Goal: Information Seeking & Learning: Learn about a topic

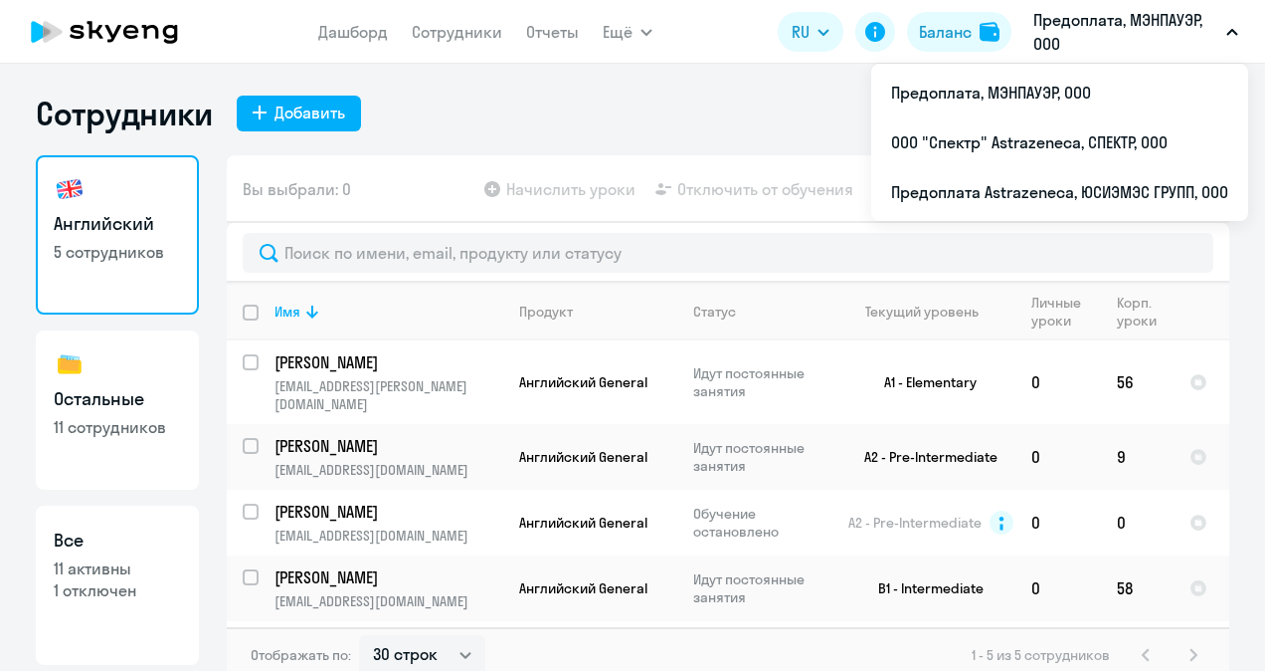
select select "30"
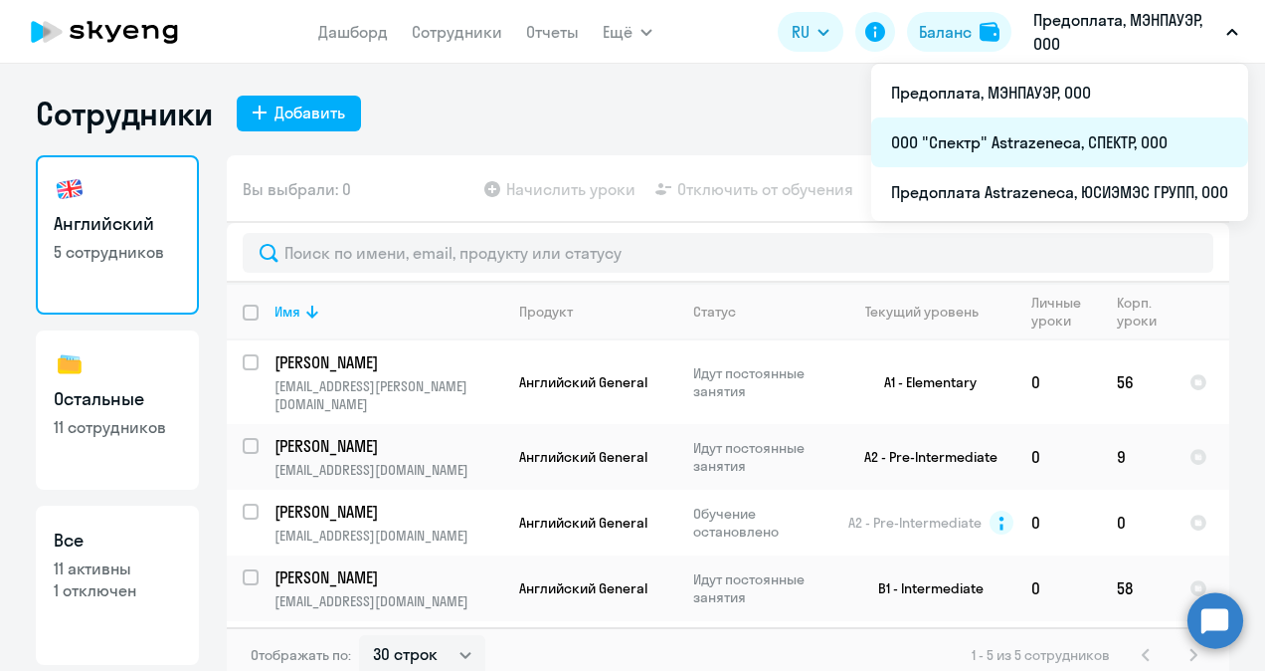
click at [1054, 145] on li "ООО "Спектр" Astrazeneca, СПЕКТР, ООО" at bounding box center [1059, 142] width 377 height 50
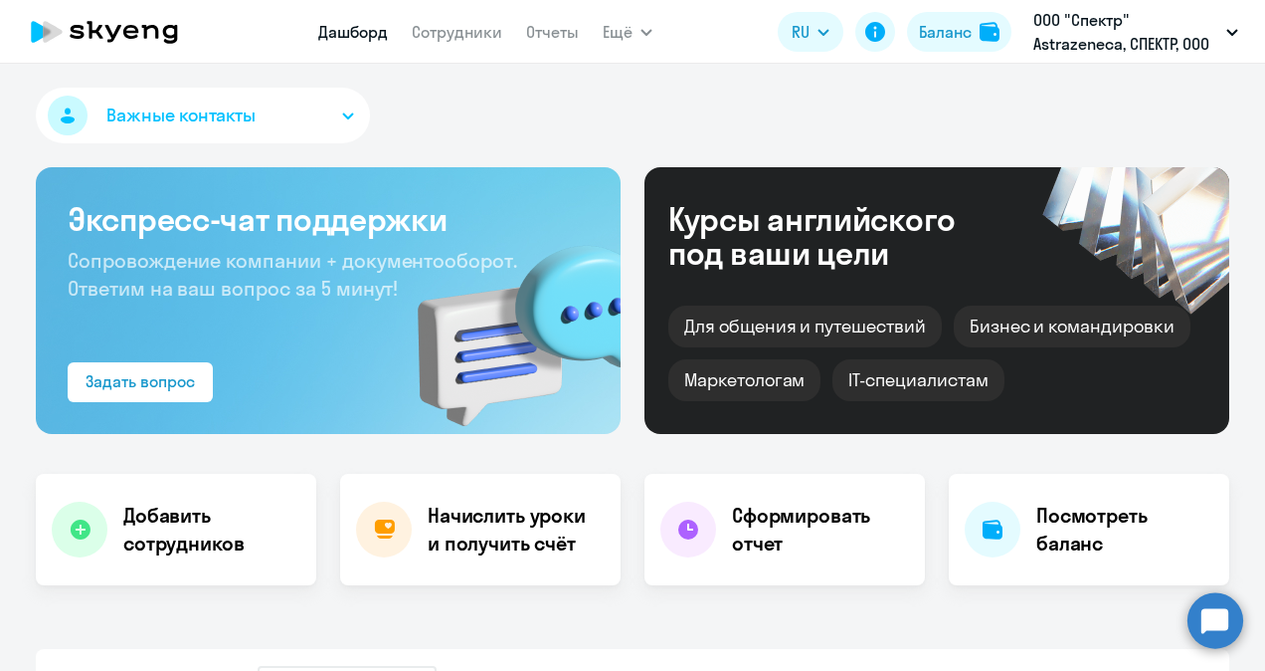
click at [419, 47] on nav "Дашборд Сотрудники Отчеты" at bounding box center [448, 32] width 261 height 40
click at [471, 27] on link "Сотрудники" at bounding box center [457, 32] width 91 height 20
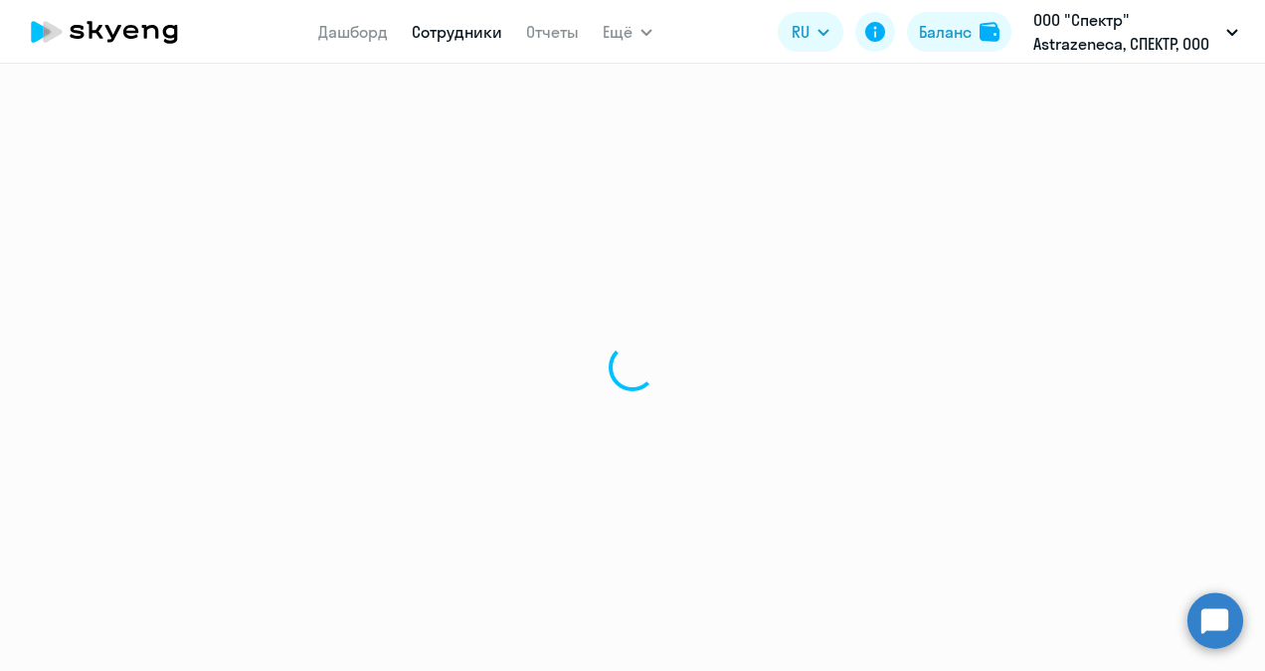
select select "30"
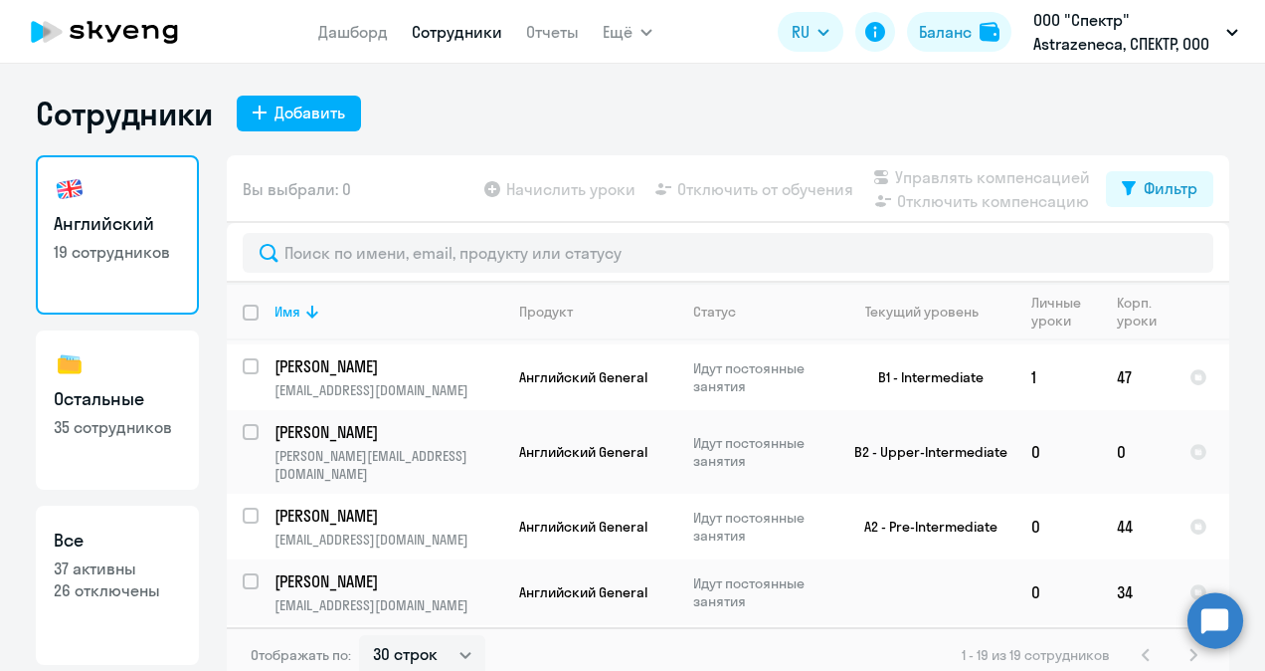
scroll to position [895, 0]
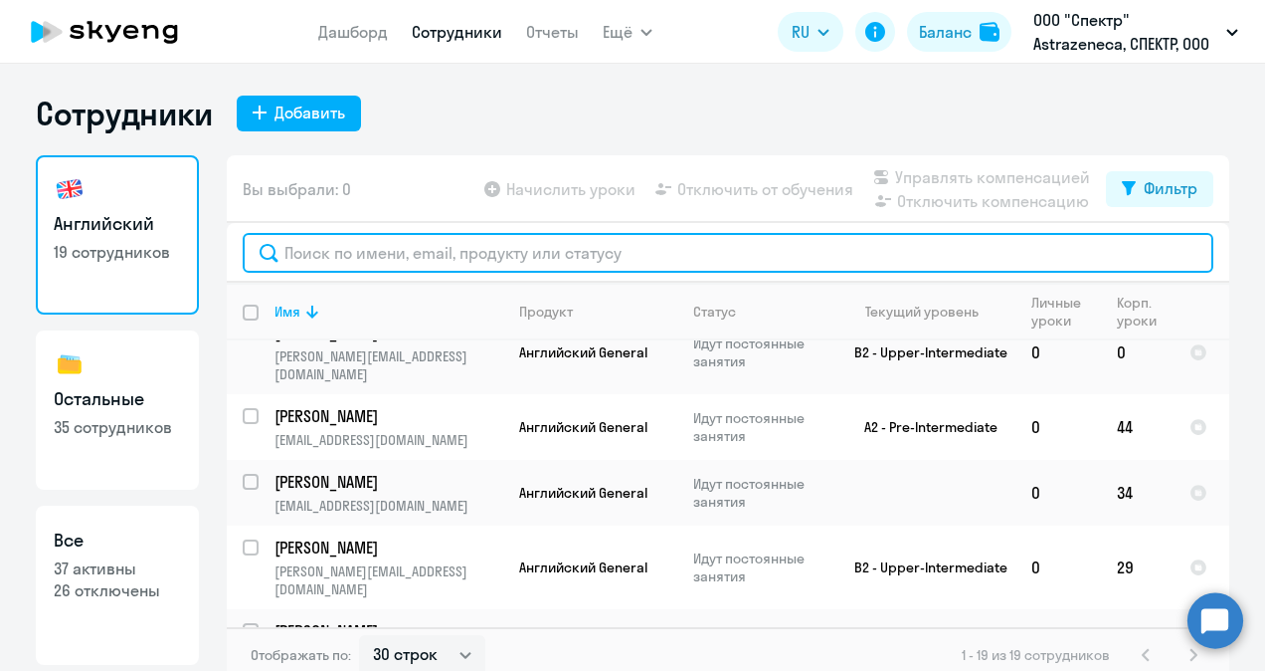
click at [328, 257] on input "text" at bounding box center [728, 253] width 971 height 40
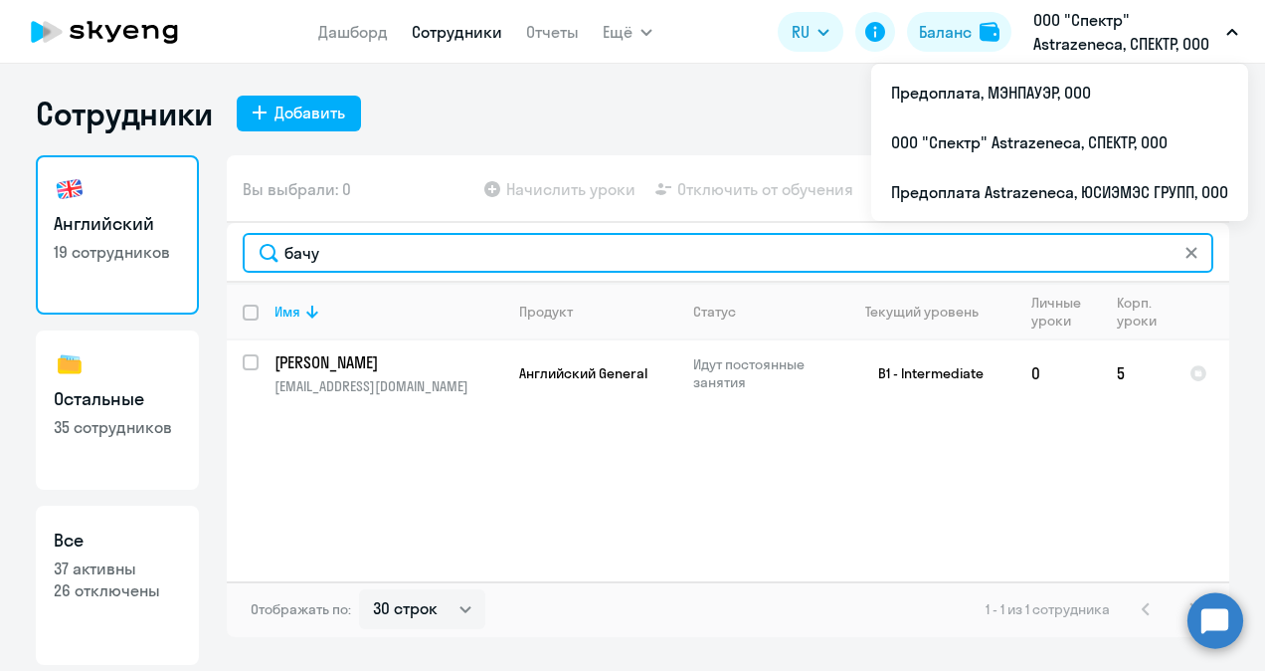
drag, startPoint x: 332, startPoint y: 253, endPoint x: 173, endPoint y: 250, distance: 159.2
click at [173, 250] on div "Английский 19 сотрудников Остальные 35 сотрудников Все 37 активны 26 отключены …" at bounding box center [633, 409] width 1194 height 509
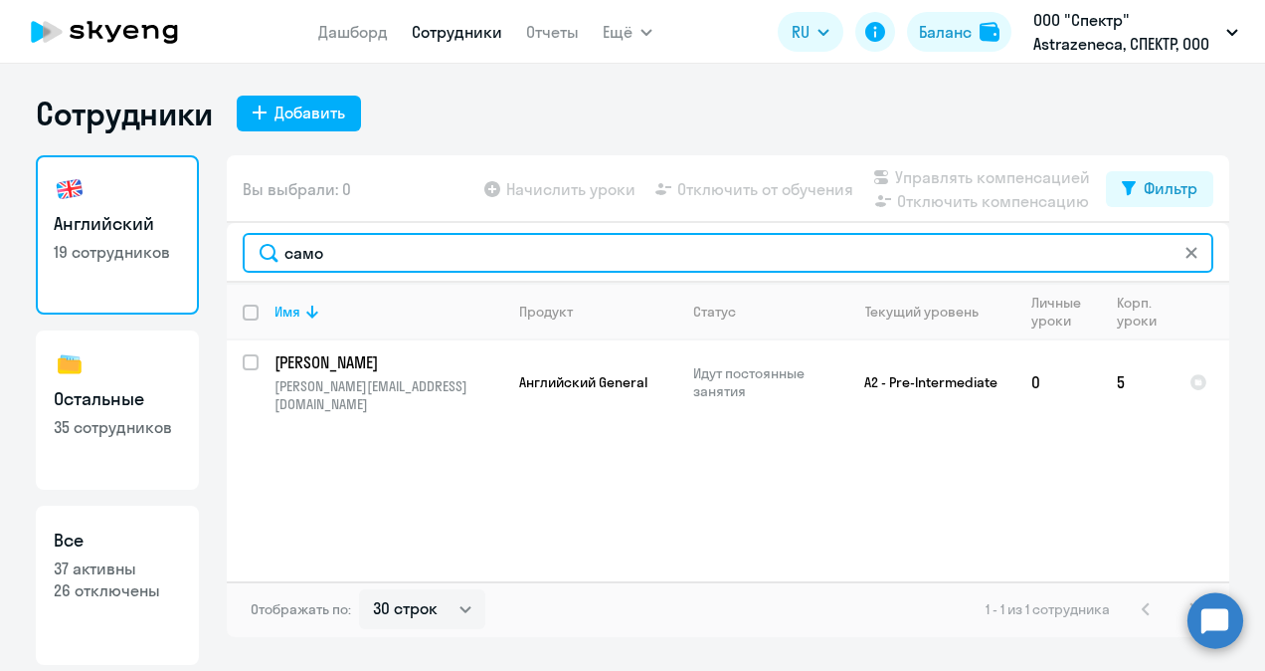
drag, startPoint x: 346, startPoint y: 257, endPoint x: 182, endPoint y: 255, distance: 164.2
click at [183, 255] on div "Английский 19 сотрудников Остальные 35 сотрудников Все 37 активны 26 отключены …" at bounding box center [633, 409] width 1194 height 509
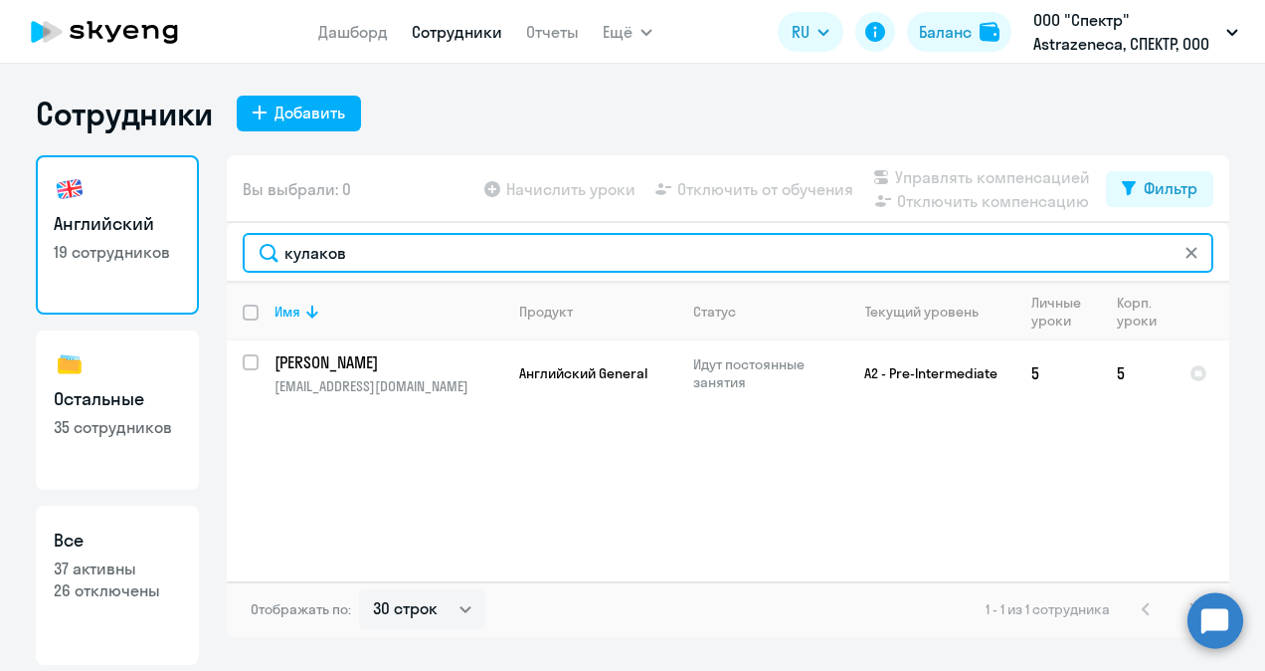
type input "кулаков"
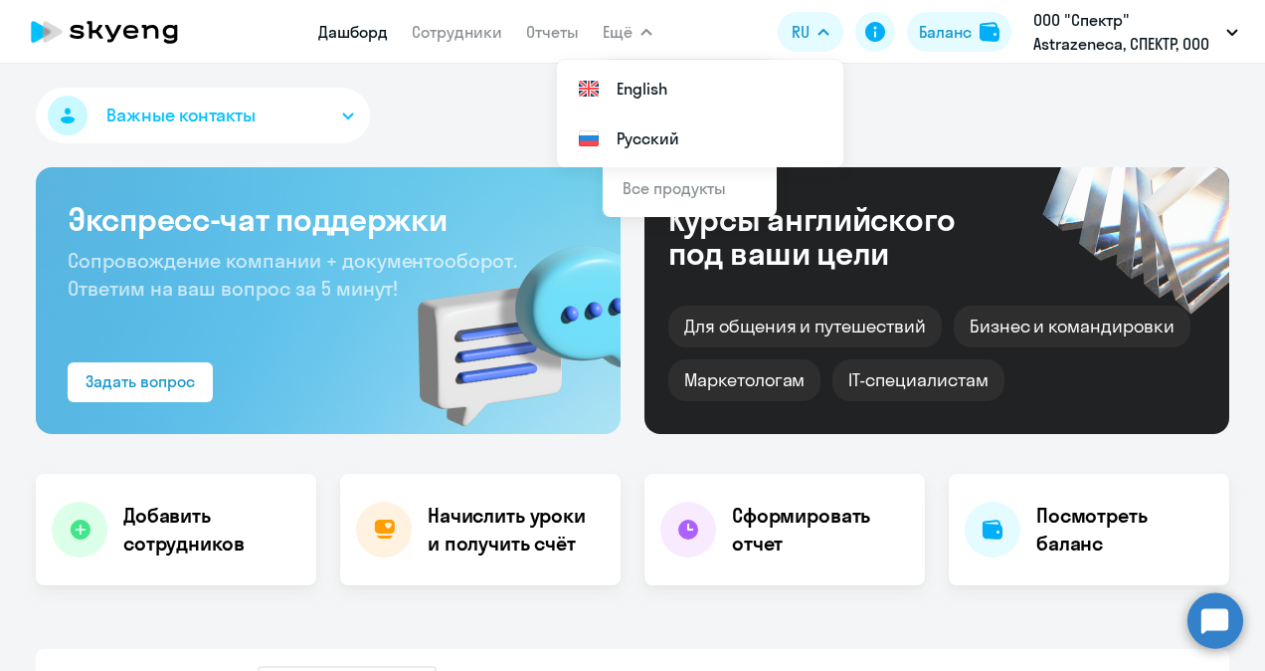
drag, startPoint x: 466, startPoint y: 30, endPoint x: 526, endPoint y: 68, distance: 71.5
click at [466, 30] on link "Сотрудники" at bounding box center [457, 32] width 91 height 20
select select "30"
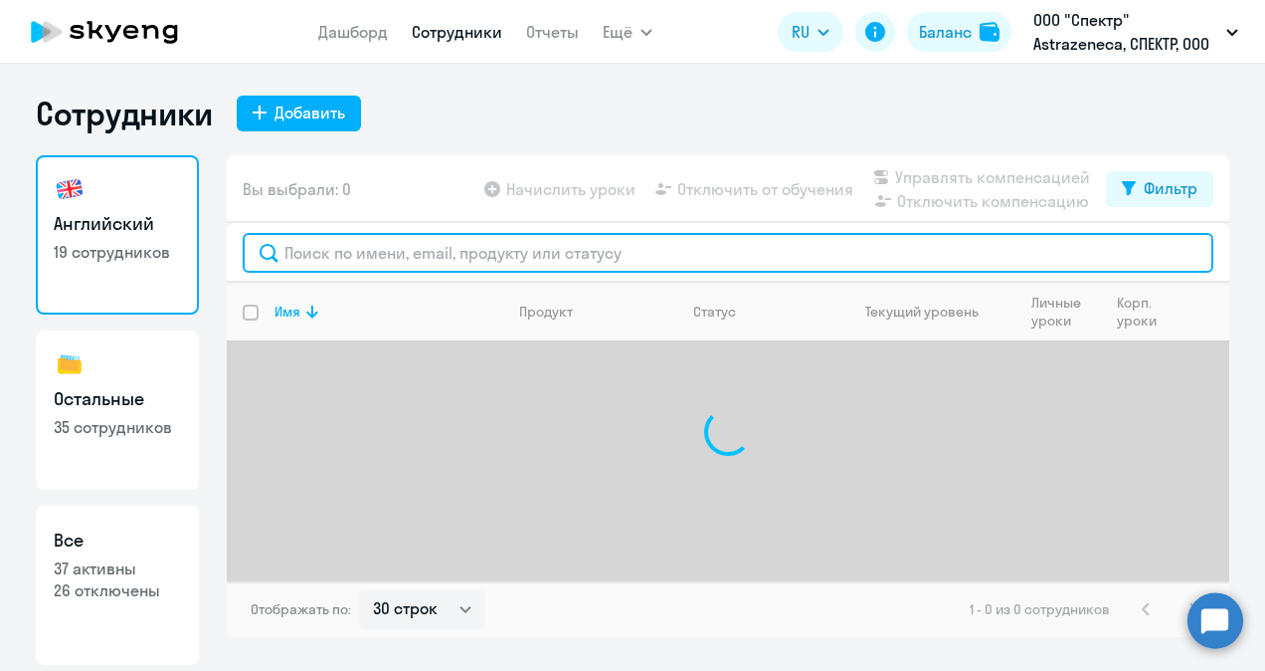
click at [338, 251] on input "text" at bounding box center [728, 253] width 971 height 40
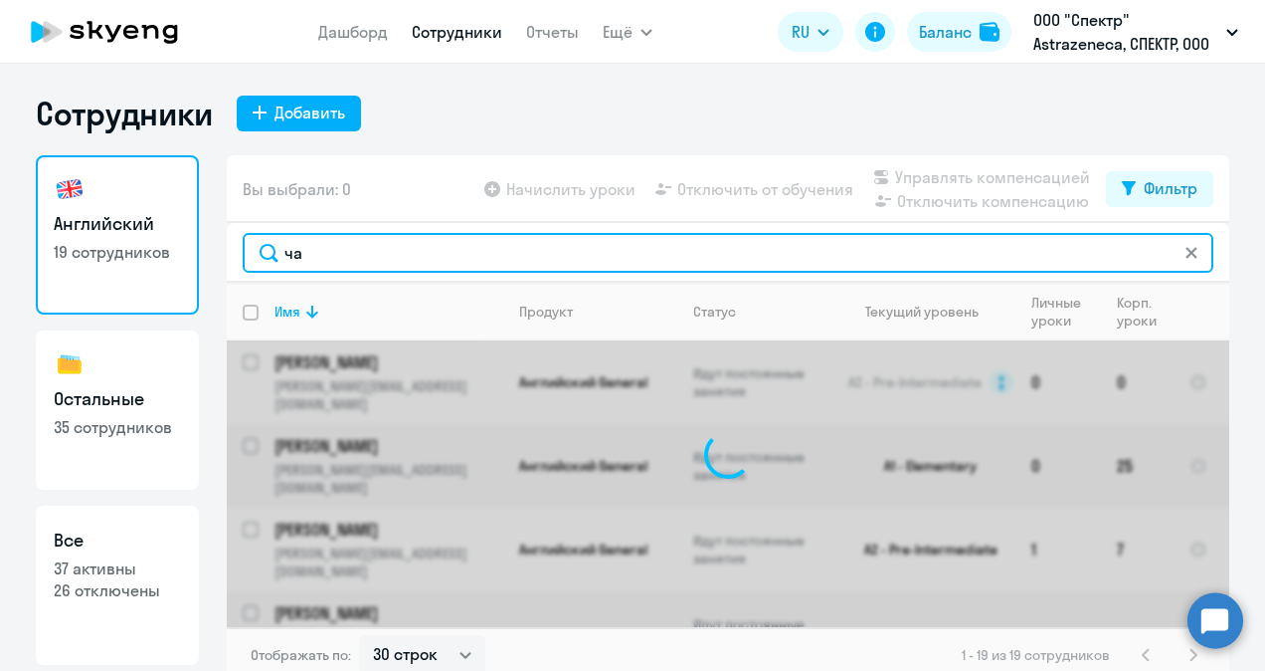
type input "ч"
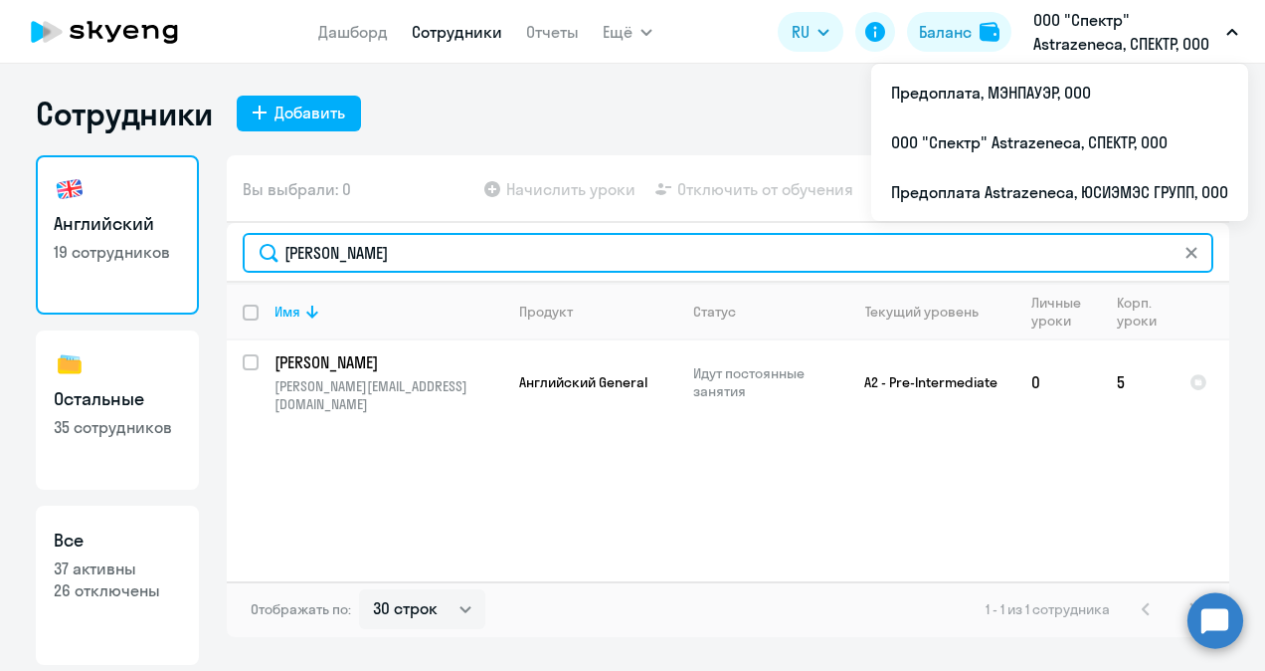
type input "[PERSON_NAME]"
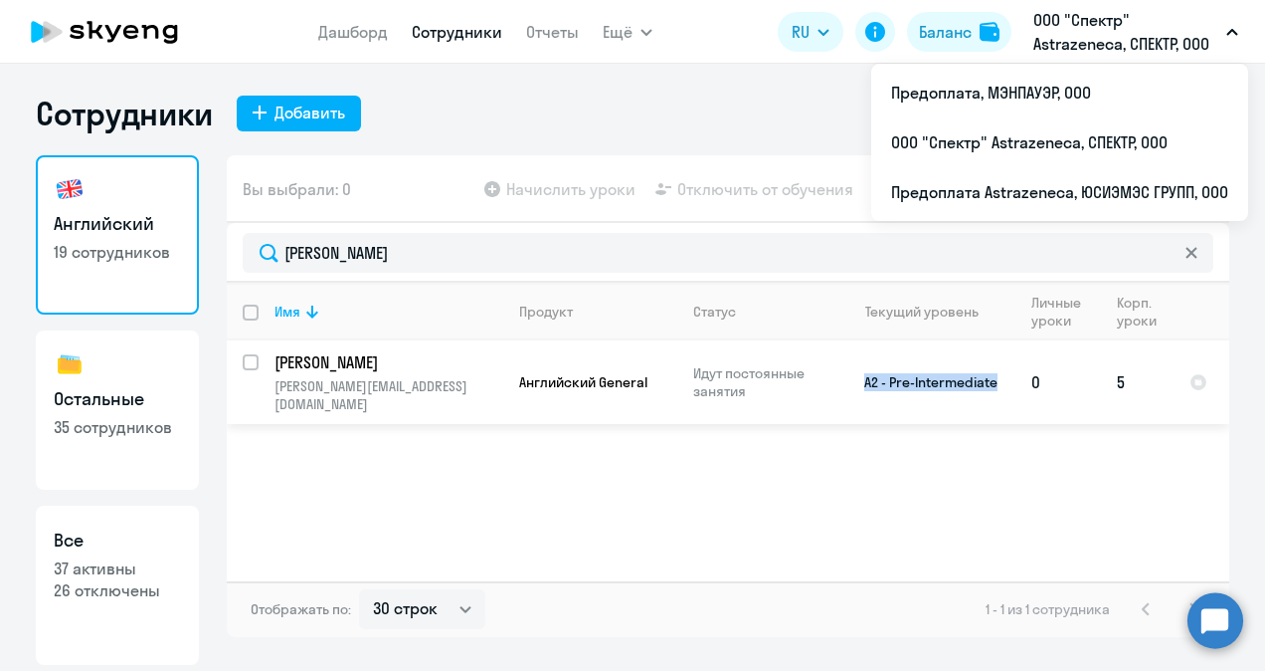
drag, startPoint x: 1000, startPoint y: 378, endPoint x: 850, endPoint y: 378, distance: 150.2
click at [850, 378] on td "A2 - Pre-Intermediate" at bounding box center [923, 382] width 185 height 84
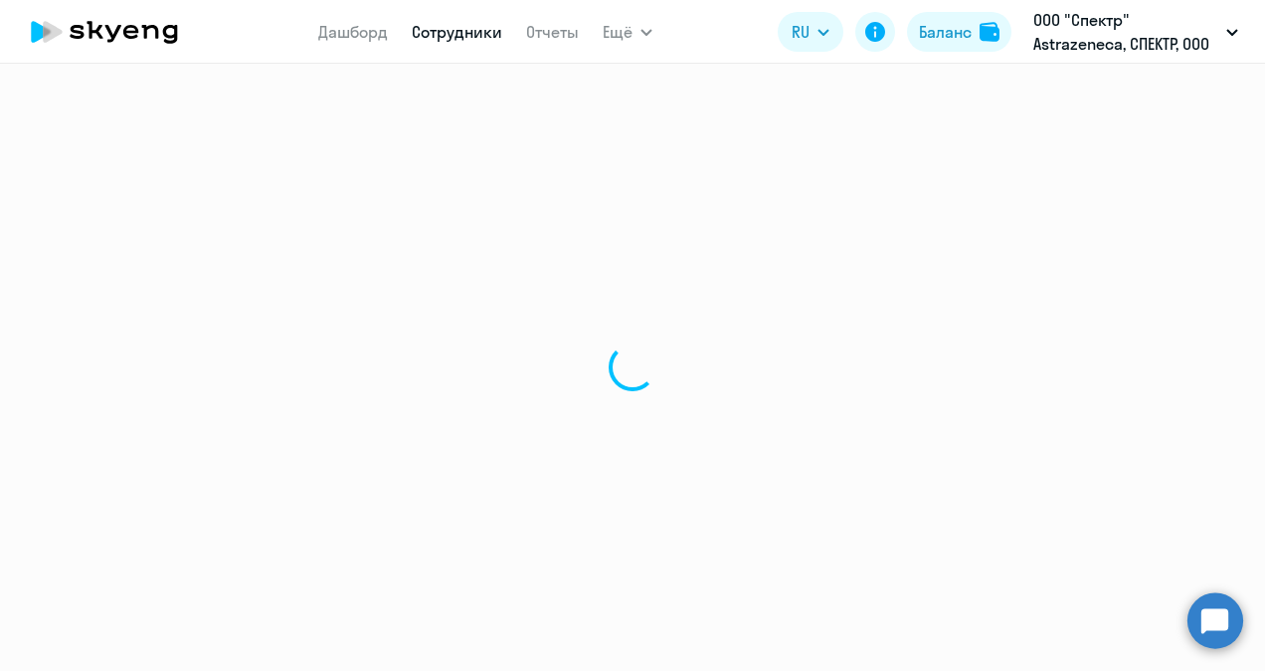
select select "english"
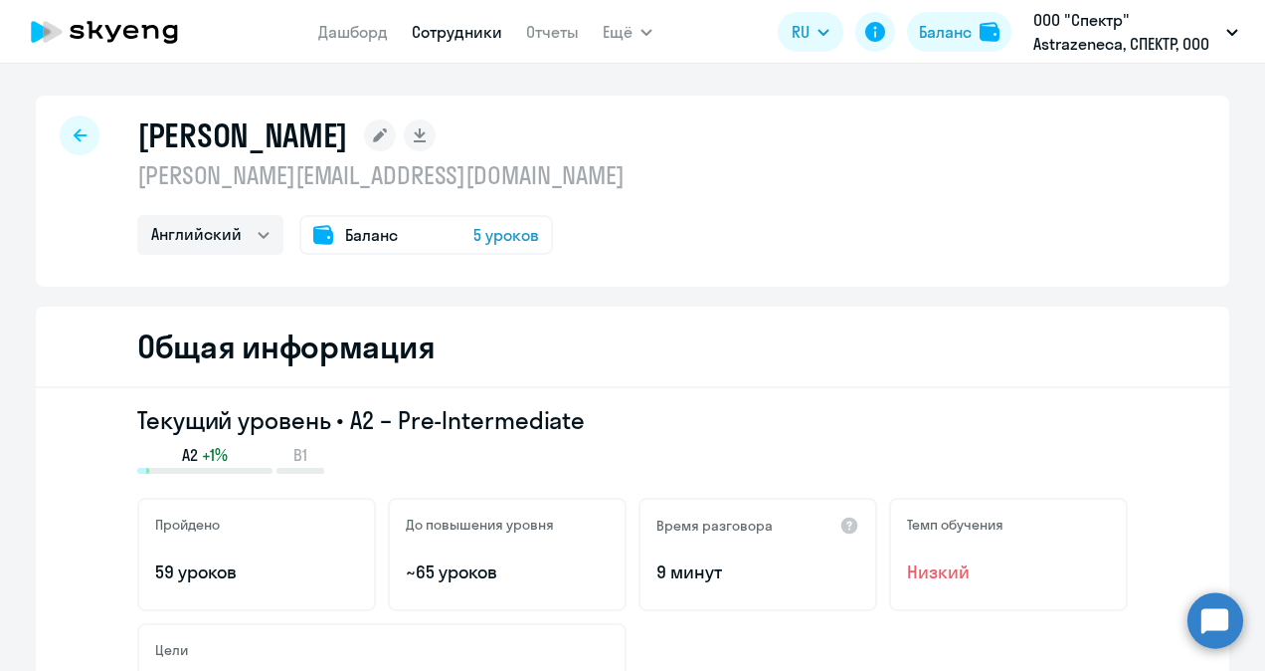
drag, startPoint x: 601, startPoint y: 424, endPoint x: 342, endPoint y: 424, distance: 258.7
click at [342, 424] on h3 "Текущий уровень • A2 – Pre-Intermediate" at bounding box center [632, 420] width 991 height 32
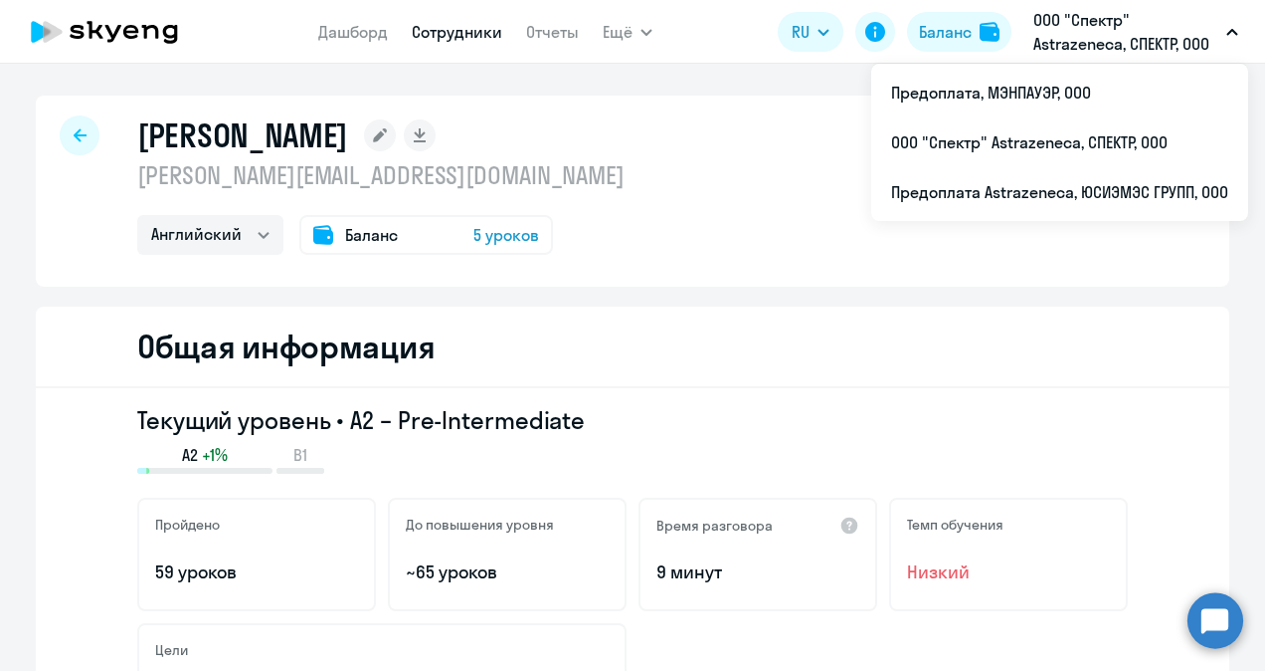
copy h3 "A2 – Pre-Intermediate"
